Goal: Task Accomplishment & Management: Use online tool/utility

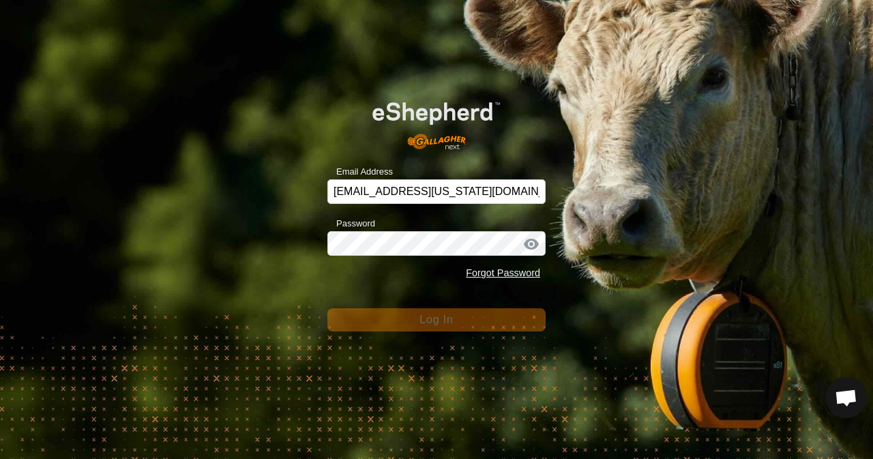
click at [468, 336] on div "Email Address [EMAIL_ADDRESS][US_STATE][DOMAIN_NAME] Password Forgot Password L…" at bounding box center [436, 229] width 873 height 459
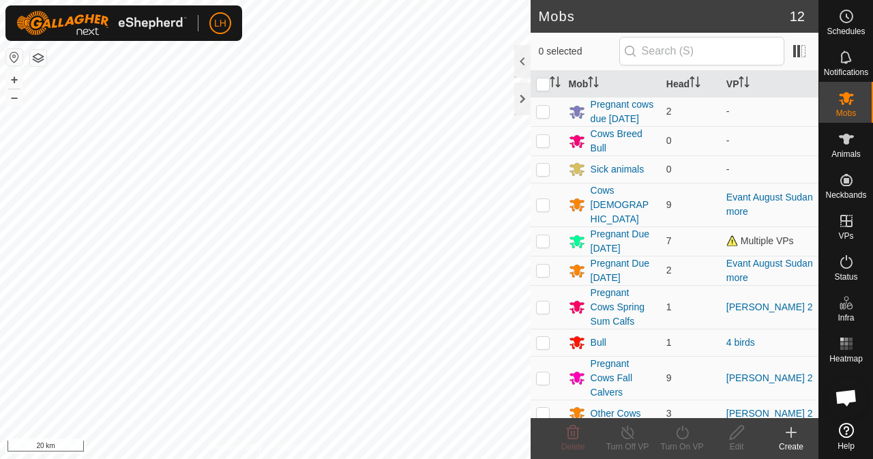
click at [789, 426] on icon at bounding box center [791, 432] width 16 height 16
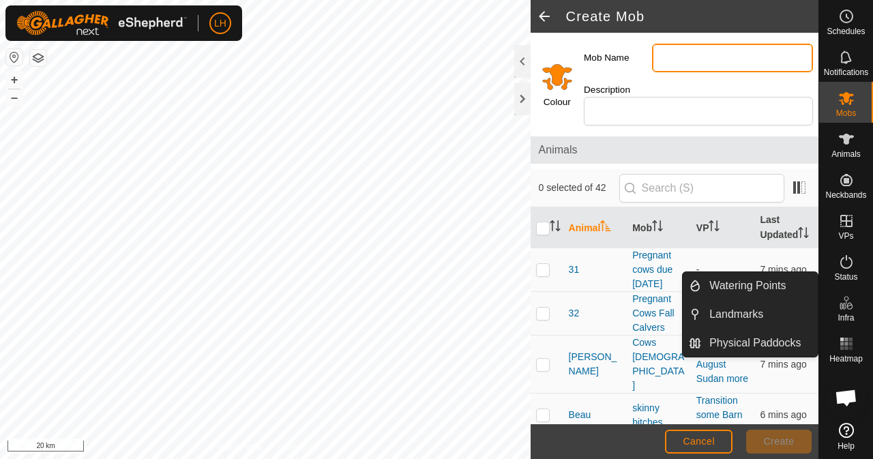
click at [682, 66] on input "Mob Name" at bounding box center [732, 58] width 161 height 29
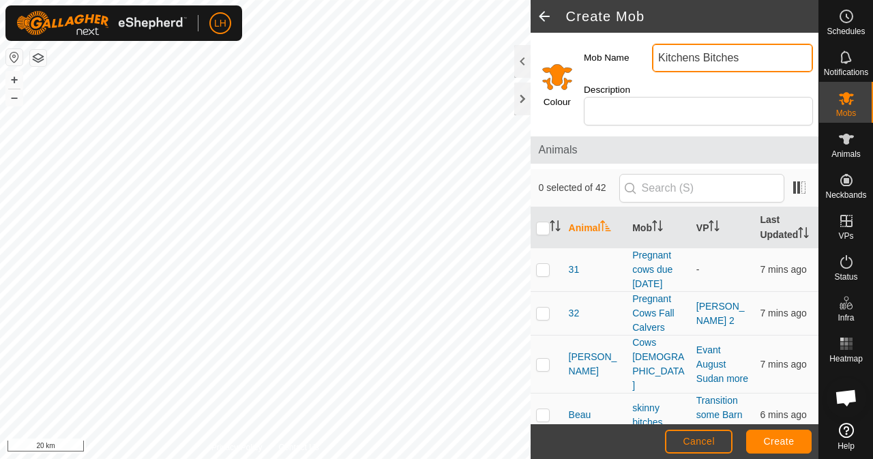
type input "Kitchens Bitches"
drag, startPoint x: 742, startPoint y: 62, endPoint x: 617, endPoint y: 35, distance: 128.3
click at [617, 35] on div "Mob Name Kitchens Bitches Description" at bounding box center [698, 82] width 240 height 98
drag, startPoint x: 620, startPoint y: 95, endPoint x: 620, endPoint y: 102, distance: 7.5
click at [620, 100] on div "Description" at bounding box center [698, 104] width 240 height 53
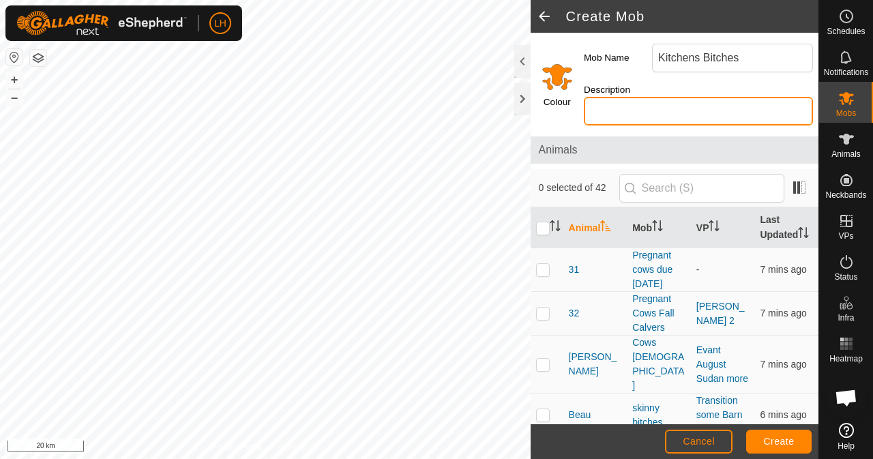
click at [621, 103] on input "Description" at bounding box center [698, 111] width 229 height 29
paste input "Kitchens Bitches"
type input "Kitchens Bitches"
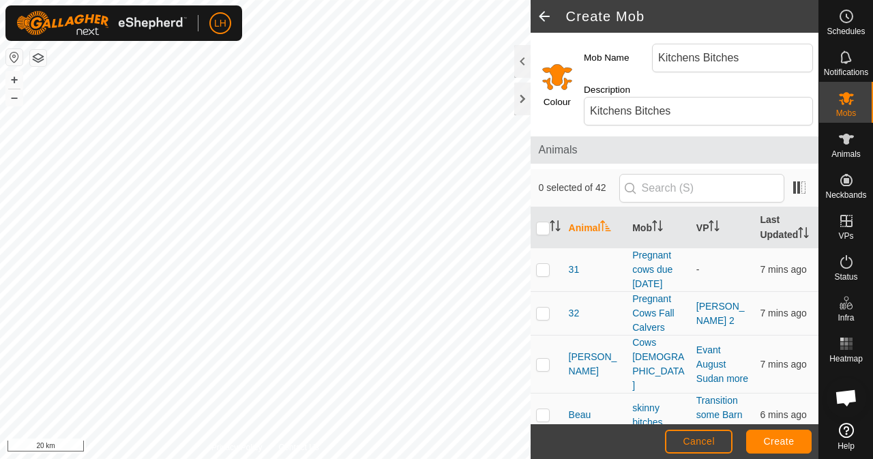
drag, startPoint x: 551, startPoint y: 458, endPoint x: 558, endPoint y: 456, distance: 7.1
click at [553, 458] on footer "Cancel Create" at bounding box center [675, 441] width 288 height 35
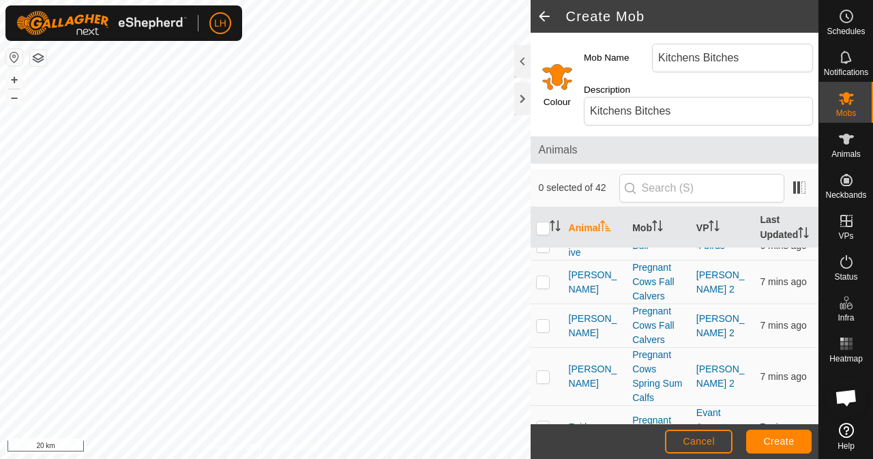
scroll to position [341, 0]
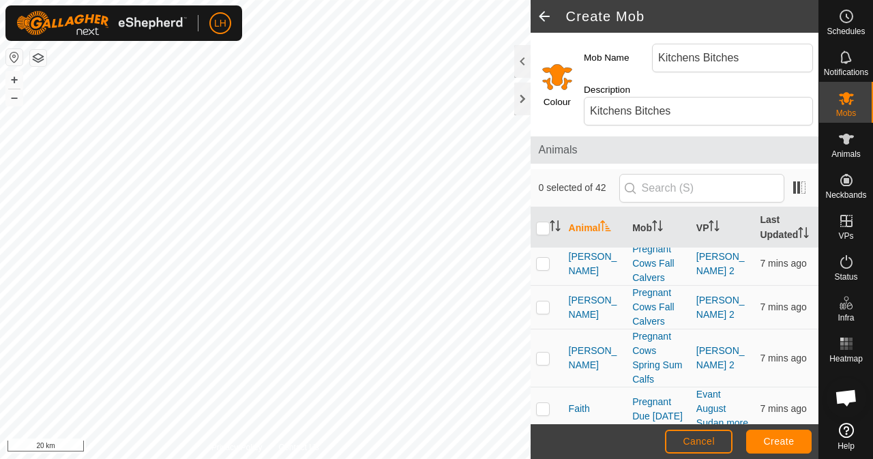
click at [694, 211] on th "VP" at bounding box center [723, 227] width 64 height 41
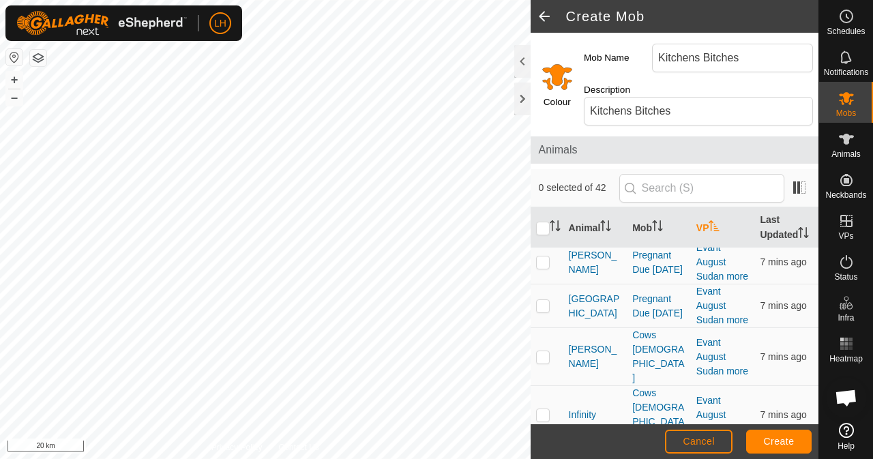
scroll to position [0, 0]
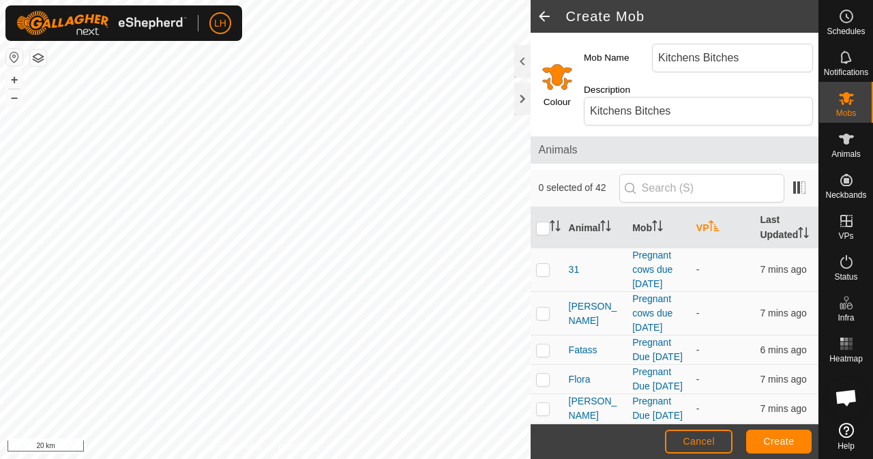
click at [696, 228] on th "VP" at bounding box center [723, 227] width 64 height 41
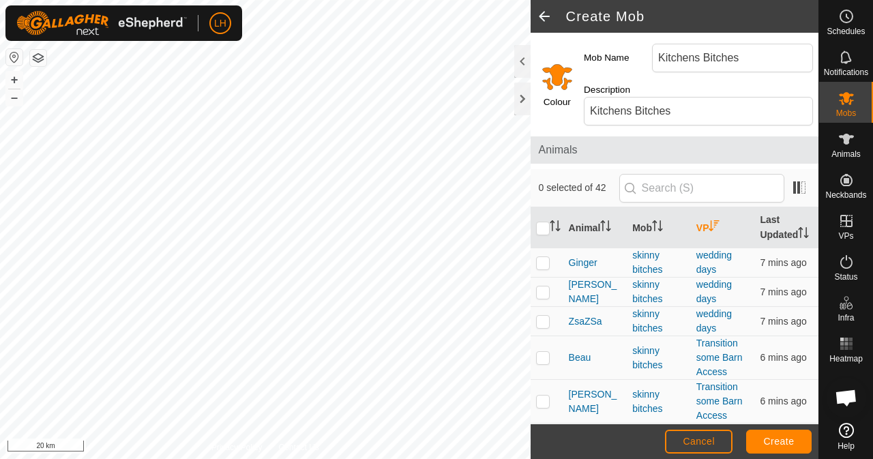
click at [696, 228] on th "VP" at bounding box center [723, 227] width 64 height 41
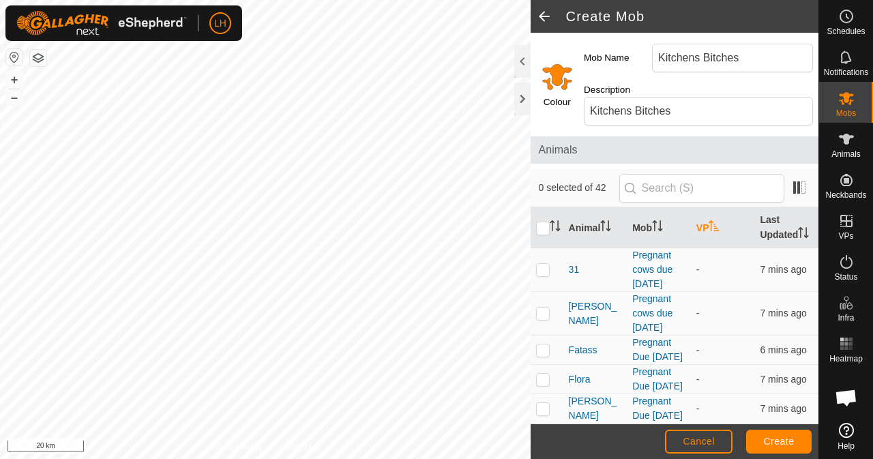
click at [546, 319] on p-checkbox at bounding box center [543, 313] width 14 height 11
checkbox input "true"
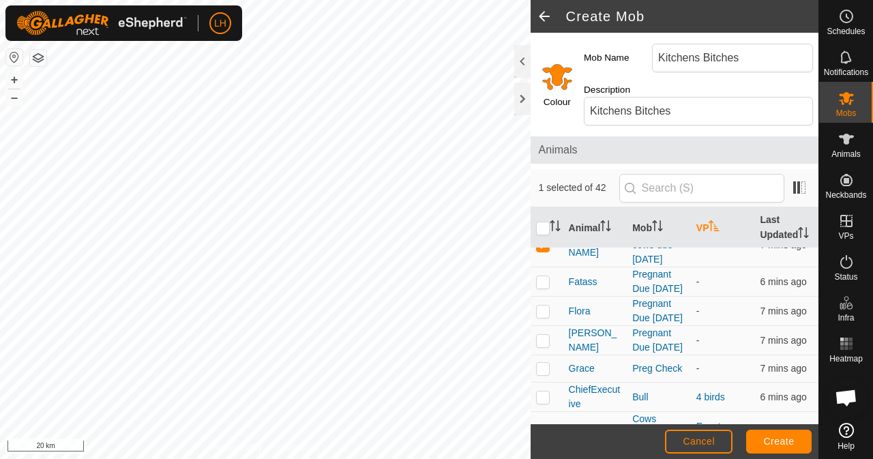
click at [540, 316] on p-checkbox at bounding box center [543, 311] width 14 height 11
checkbox input "true"
click at [543, 346] on p-checkbox at bounding box center [543, 340] width 14 height 11
checkbox input "true"
click at [769, 441] on span "Create" at bounding box center [779, 441] width 31 height 11
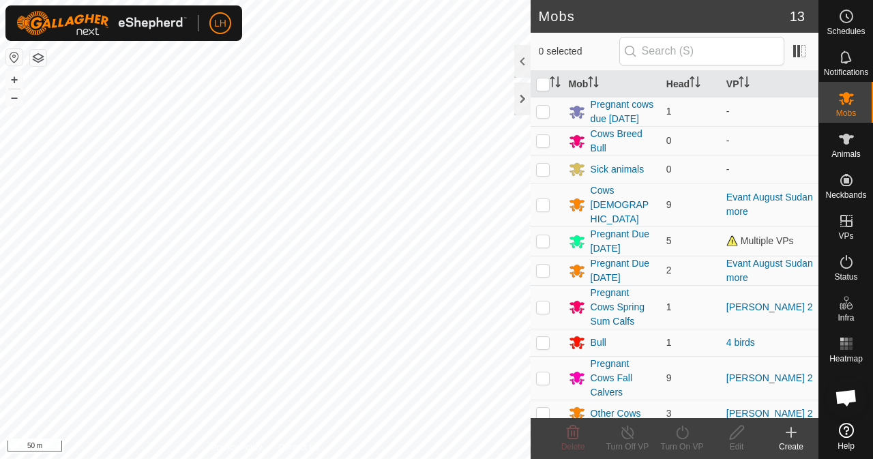
click at [20, 70] on div "Frankie 3499831237 Kitchens Bitches - + – ⇧ i 50 m" at bounding box center [265, 229] width 531 height 459
click at [835, 250] on div "Schedules Notifications Mobs Animals Neckbands VPs Status Infra Heatmap Help Mo…" at bounding box center [436, 229] width 873 height 459
click at [449, 0] on html "LH Schedules Notifications Mobs Animals Neckbands VPs Status Infra Heatmap Help…" at bounding box center [436, 229] width 873 height 459
click at [44, 50] on button "button" at bounding box center [38, 58] width 16 height 16
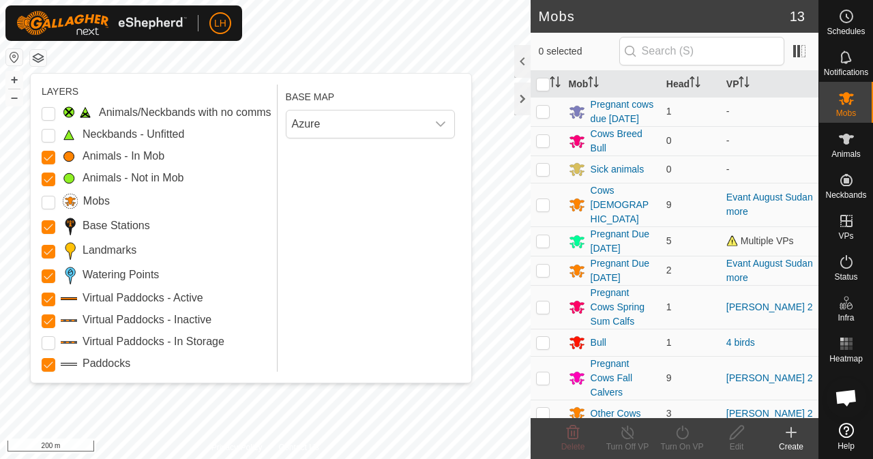
click at [433, 125] on div "dropdown trigger" at bounding box center [440, 123] width 27 height 27
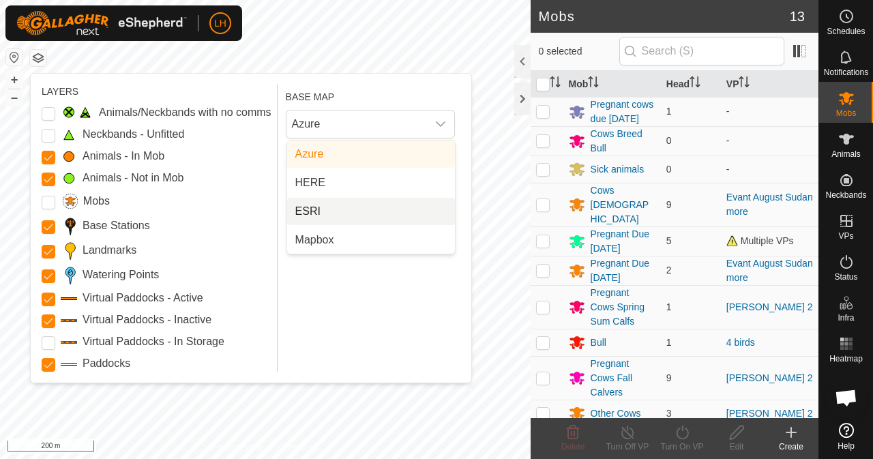
click at [346, 209] on li "ESRI" at bounding box center [371, 211] width 168 height 27
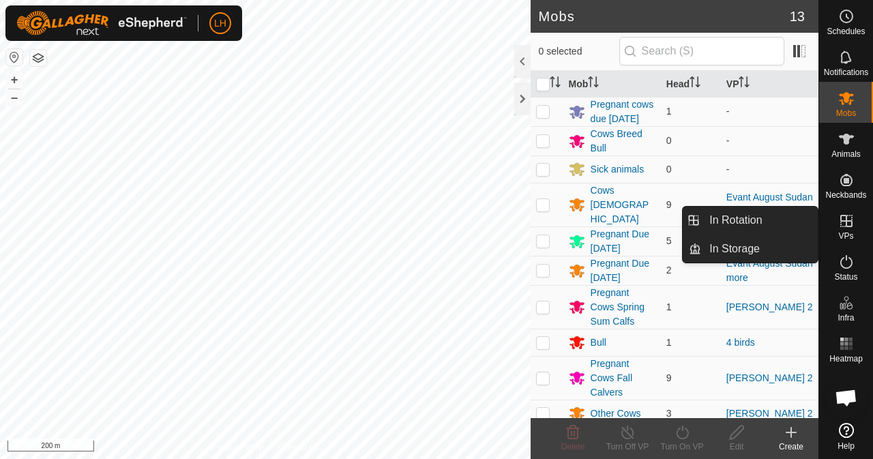
click at [850, 224] on icon at bounding box center [846, 221] width 16 height 16
click at [760, 222] on link "In Rotation" at bounding box center [759, 220] width 117 height 27
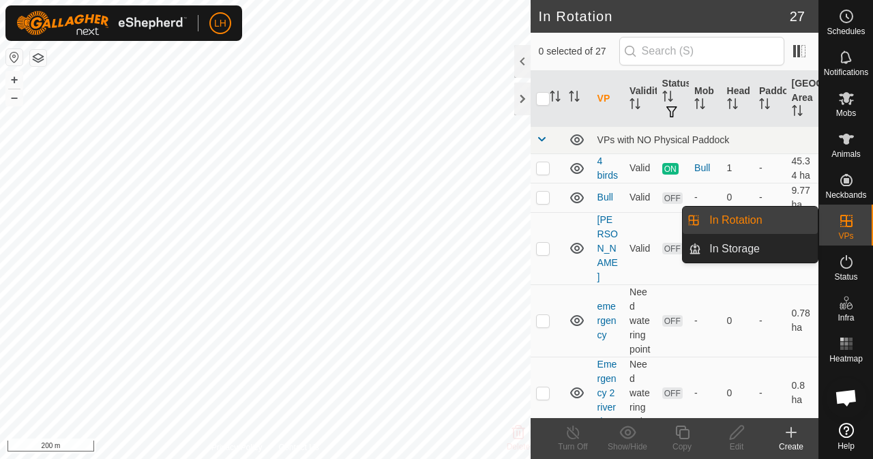
click at [747, 220] on link "In Rotation" at bounding box center [759, 220] width 117 height 27
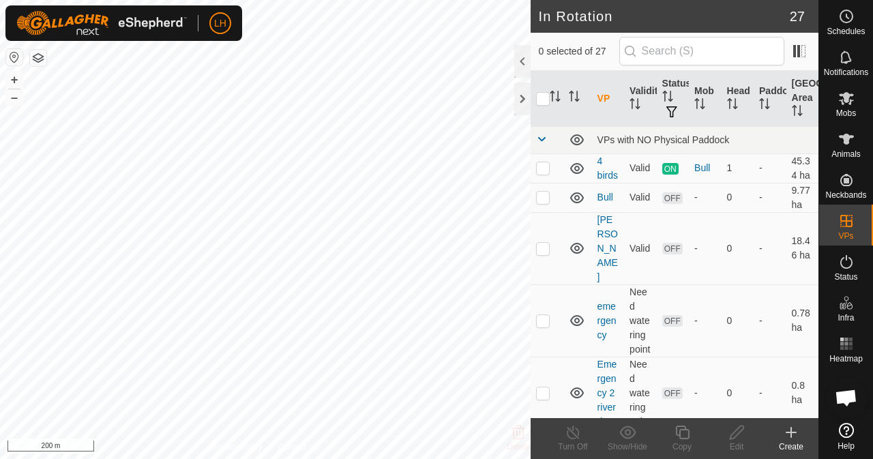
click at [798, 438] on icon at bounding box center [791, 432] width 16 height 16
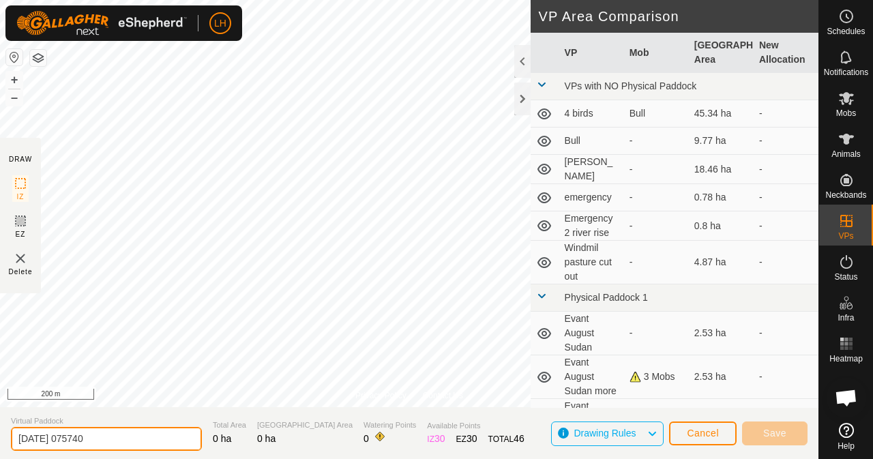
click at [106, 444] on input "2025-09-09 075740" at bounding box center [106, 439] width 191 height 24
click at [0, 402] on div "Privacy Policy Contact Us Frankie 3499831237 Kitchens Bitches - + – ⇧ i 200 m D…" at bounding box center [409, 229] width 818 height 459
type input "Kitchens Paradise"
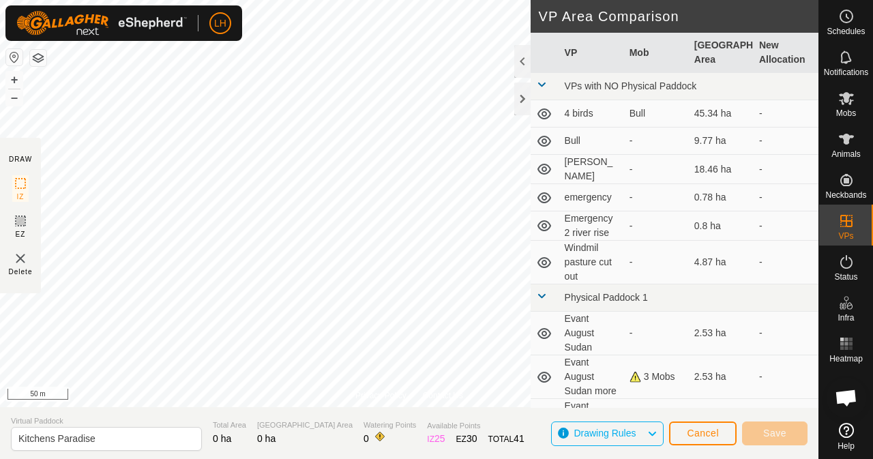
drag, startPoint x: 113, startPoint y: 441, endPoint x: 340, endPoint y: 443, distance: 226.4
click at [340, 443] on div "Privacy Policy Contact Us Frankie 3499831237 Kitchens Bitches - + – ⇧ i 50 m DR…" at bounding box center [409, 229] width 818 height 459
click at [411, 0] on html "LH Schedules Notifications Mobs Animals Neckbands VPs Status Infra Heatmap Help…" at bounding box center [436, 229] width 873 height 459
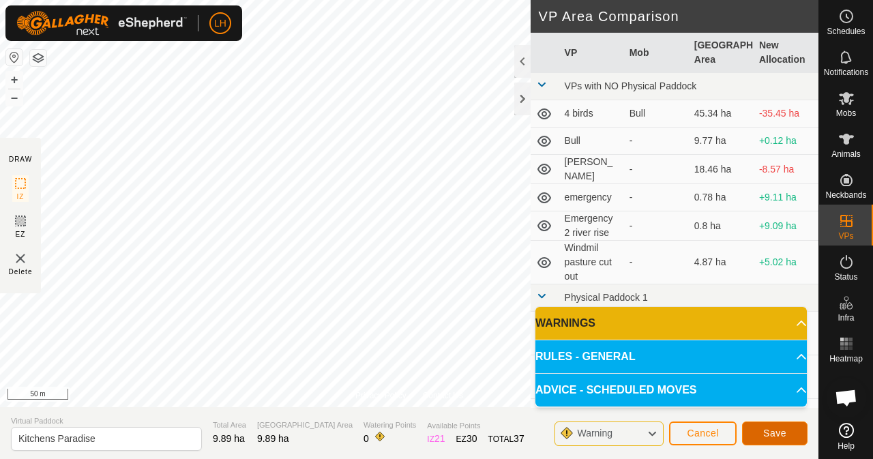
click at [773, 426] on button "Save" at bounding box center [774, 433] width 65 height 24
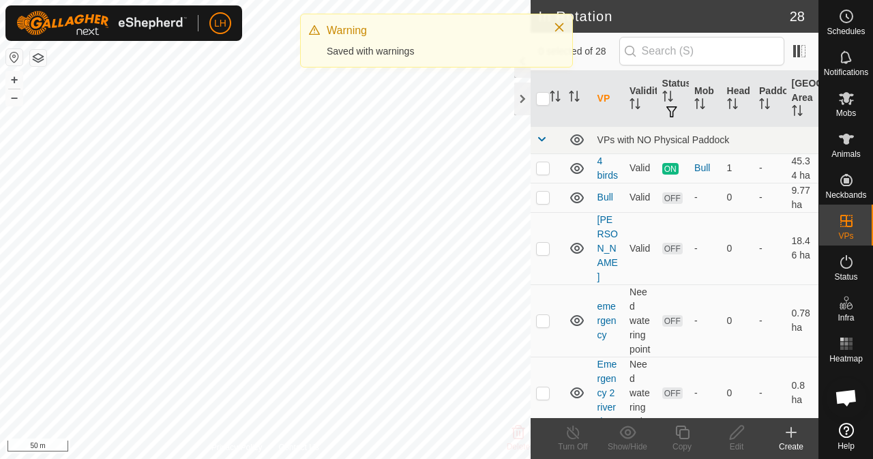
click at [567, 296] on div "In Rotation 28 0 selected of 28 VP Validity Status Mob Head Paddock Grazing Are…" at bounding box center [409, 229] width 818 height 459
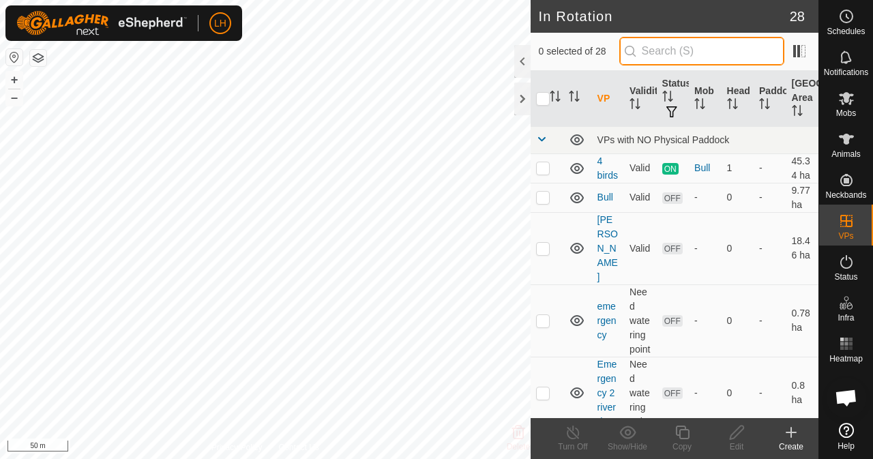
click at [691, 44] on input "text" at bounding box center [701, 51] width 165 height 29
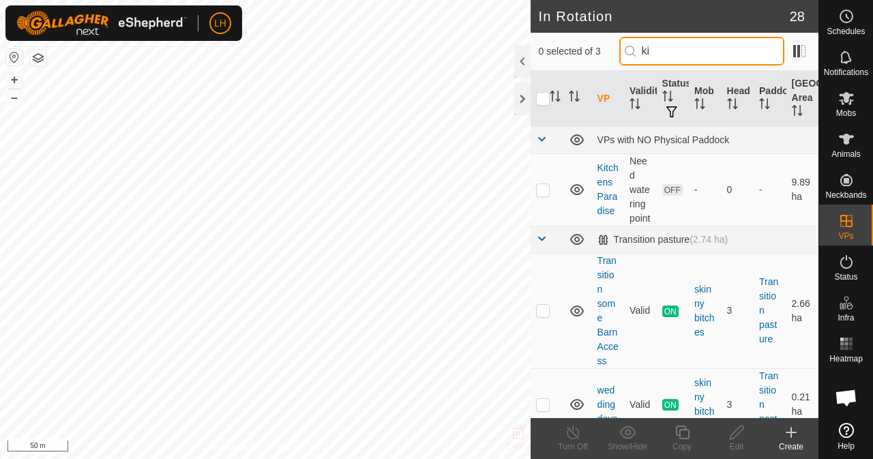
type input "ki"
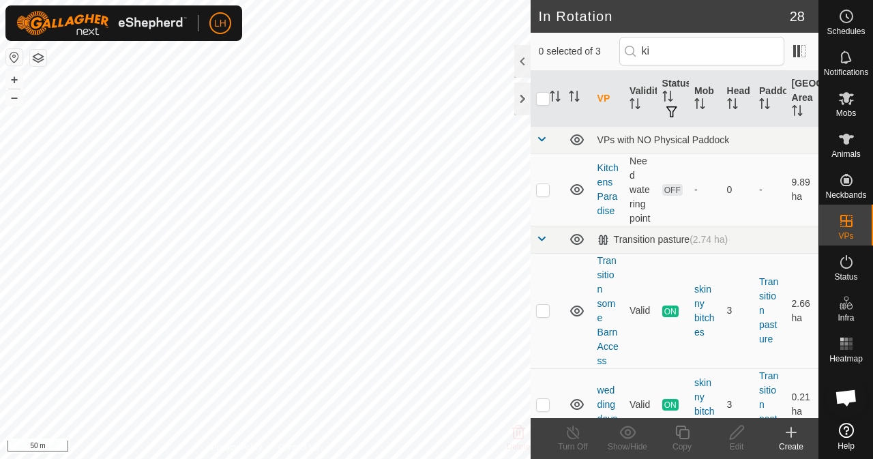
click at [549, 195] on p-tablecheckbox at bounding box center [543, 189] width 14 height 11
checkbox input "true"
